Goal: Task Accomplishment & Management: Use online tool/utility

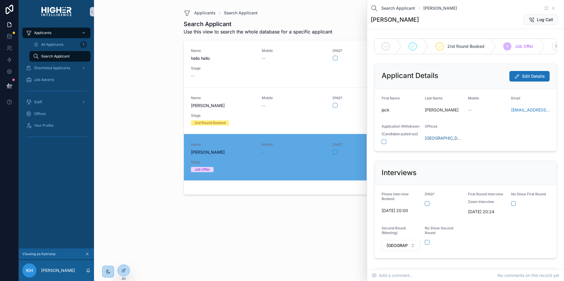
scroll to position [445, 0]
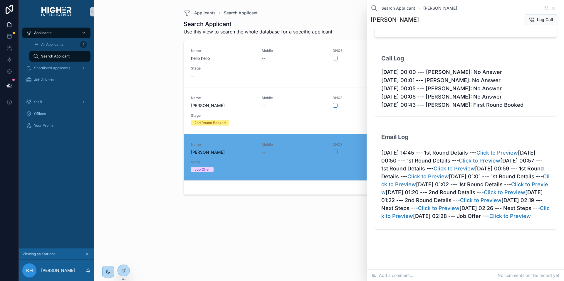
click at [145, 176] on div "Applicants Search Applicant Search Applicant Use this view to search the whole …" at bounding box center [329, 140] width 470 height 281
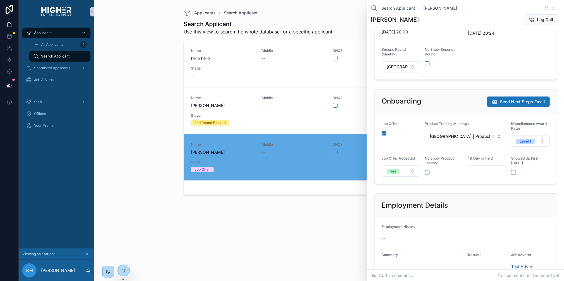
scroll to position [179, 0]
click at [506, 105] on span "Send Next Steps Email" at bounding box center [522, 102] width 45 height 6
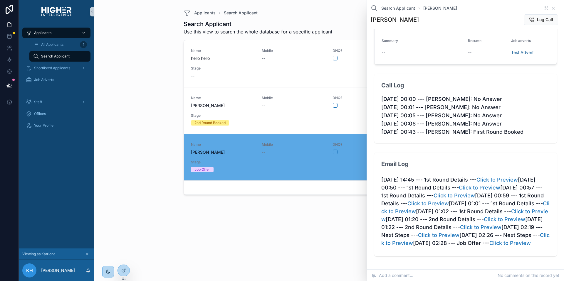
scroll to position [445, 0]
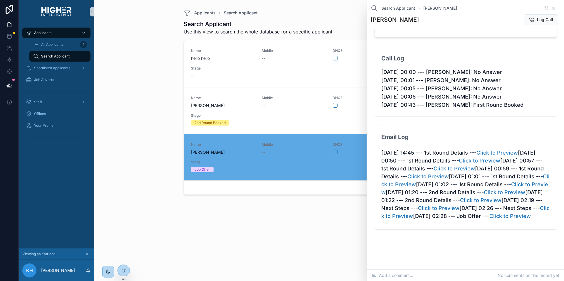
click at [236, 152] on span "[PERSON_NAME]" at bounding box center [223, 153] width 64 height 6
click at [136, 166] on div "Applicants Search Applicant Search Applicant Use this view to search the whole …" at bounding box center [329, 140] width 470 height 281
click at [551, 6] on icon "scrollable content" at bounding box center [553, 8] width 5 height 5
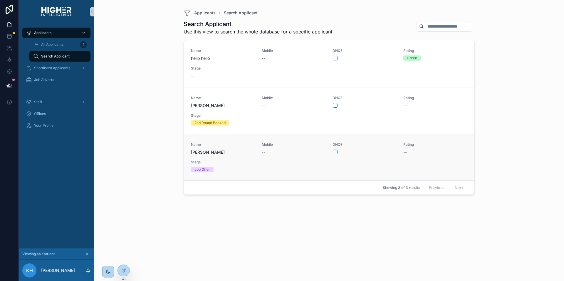
click at [247, 147] on div "Name [PERSON_NAME]" at bounding box center [223, 148] width 64 height 13
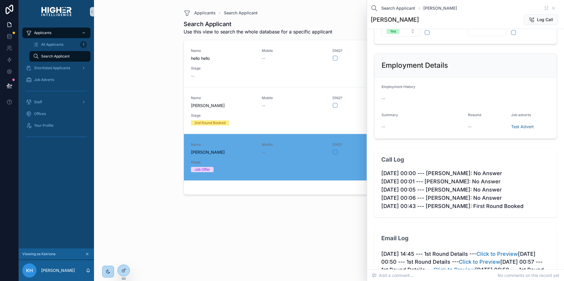
scroll to position [76, 0]
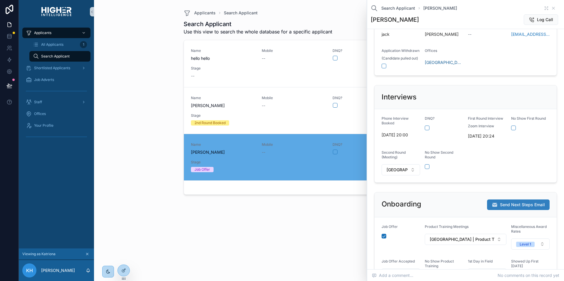
click at [513, 208] on span "Send Next Steps Email" at bounding box center [522, 205] width 45 height 6
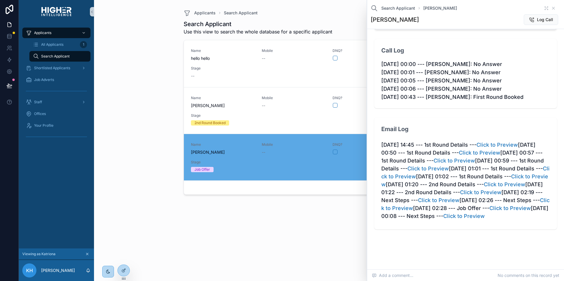
scroll to position [444, 0]
click at [485, 219] on link "Click to Preview" at bounding box center [463, 216] width 41 height 6
click at [189, 212] on div "Search Applicant Use this view to search the whole database for a specific appl…" at bounding box center [329, 145] width 291 height 258
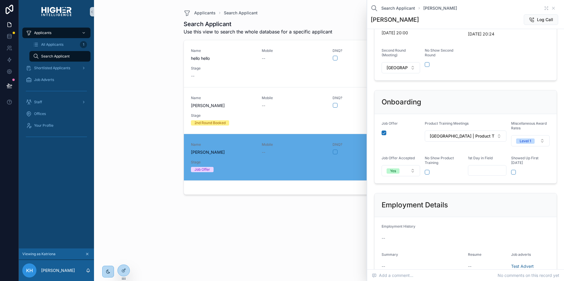
scroll to position [127, 0]
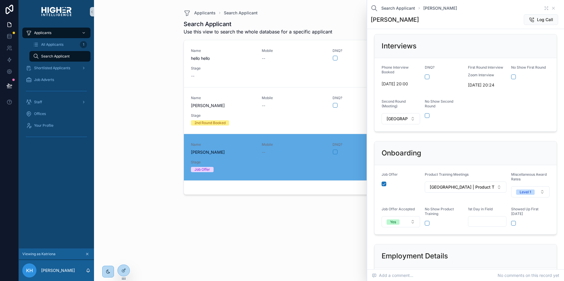
click at [509, 150] on div "Onboarding Job Offer Product Training Meetings [GEOGRAPHIC_DATA] | Product Trai…" at bounding box center [465, 188] width 192 height 98
click at [444, 158] on div "Onboarding" at bounding box center [466, 153] width 168 height 9
click at [259, 163] on div "Name [PERSON_NAME] Mobile -- DNQ? Rating -- Stage Job Offer" at bounding box center [329, 157] width 276 height 30
click at [551, 8] on icon "scrollable content" at bounding box center [553, 8] width 5 height 5
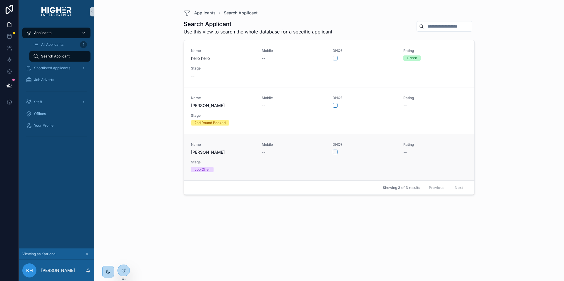
click at [283, 166] on div "Name [PERSON_NAME] Mobile -- DNQ? Rating -- Stage Job Offer" at bounding box center [329, 157] width 276 height 30
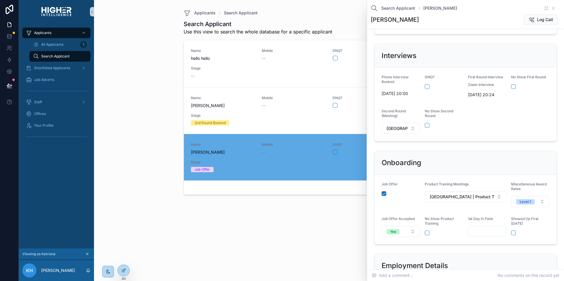
scroll to position [127, 0]
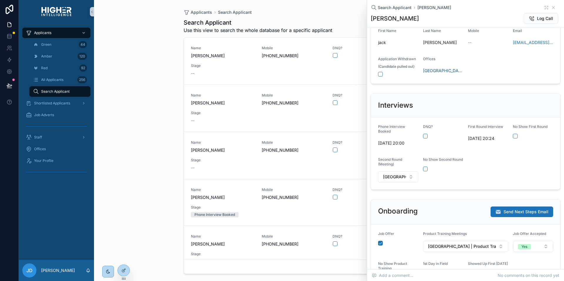
scroll to position [79, 0]
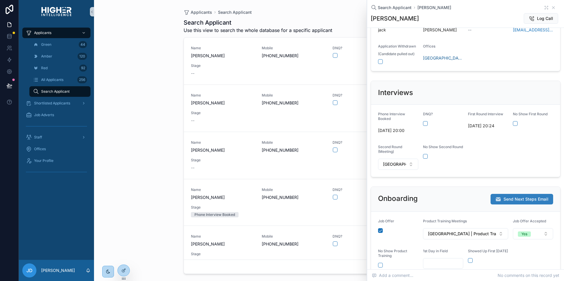
click at [518, 202] on span "Send Next Steps Email" at bounding box center [525, 199] width 45 height 6
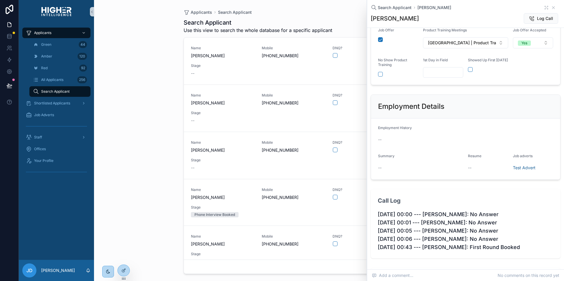
scroll to position [441, 0]
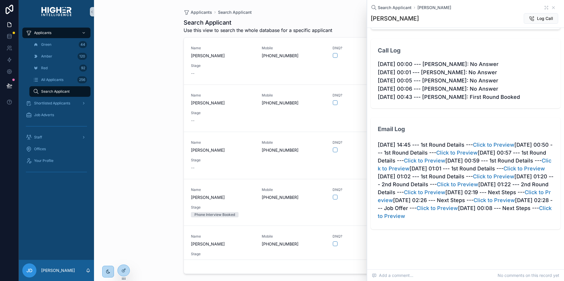
click at [162, 197] on div "Applicants Search Applicant Search Applicant Use this view to search the whole …" at bounding box center [329, 140] width 470 height 281
click at [485, 219] on link "Click to Preview" at bounding box center [505, 216] width 41 height 6
